Goal: Entertainment & Leisure: Consume media (video, audio)

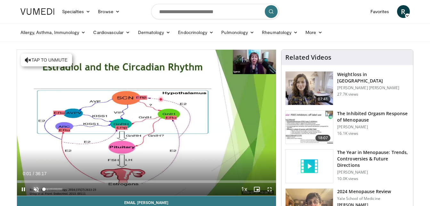
click at [35, 188] on span "Video Player" at bounding box center [36, 189] width 13 height 13
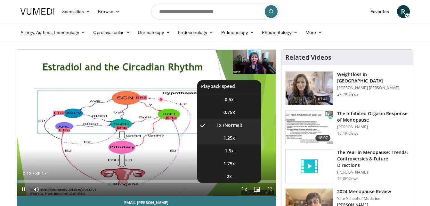
click at [237, 139] on li "1.25x" at bounding box center [229, 137] width 64 height 13
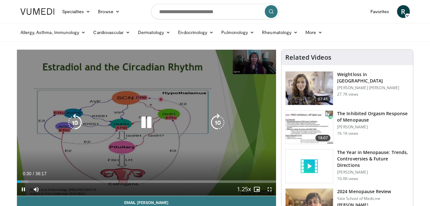
click at [163, 127] on div "Video Player" at bounding box center [147, 122] width 156 height 13
click at [146, 123] on icon "Video Player" at bounding box center [146, 122] width 18 height 18
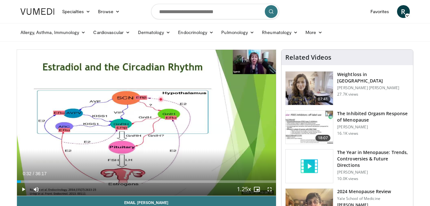
click at [146, 123] on div "10 seconds Tap to unmute" at bounding box center [147, 123] width 260 height 146
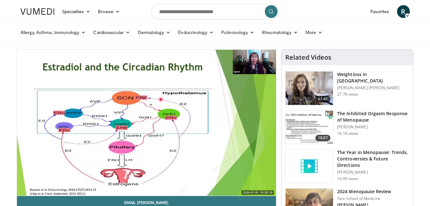
click at [146, 123] on div "10 seconds Tap to unmute" at bounding box center [147, 123] width 260 height 146
